Goal: Task Accomplishment & Management: Use online tool/utility

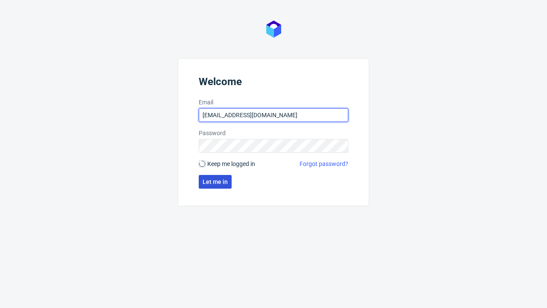
type input "[EMAIL_ADDRESS][DOMAIN_NAME]"
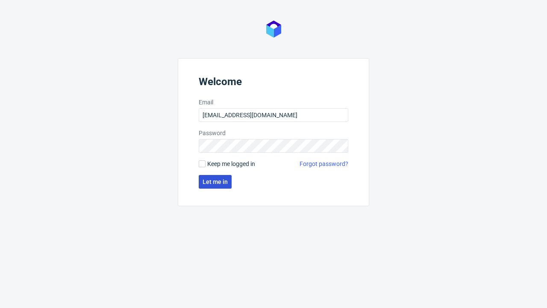
click at [215, 182] on span "Let me in" at bounding box center [214, 182] width 25 height 6
